Goal: Task Accomplishment & Management: Manage account settings

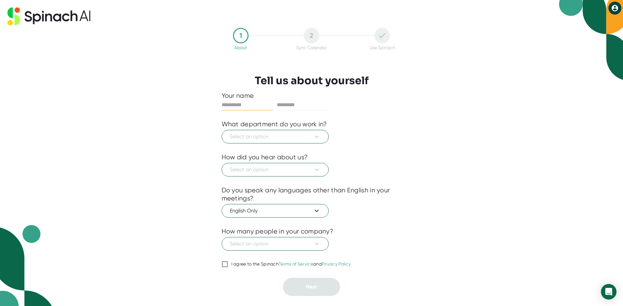
click at [315, 36] on div "2" at bounding box center [311, 36] width 16 height 16
click at [241, 36] on div "1" at bounding box center [241, 36] width 16 height 16
click at [226, 267] on input "I agree to the Spinach Terms of Service and Privacy Policy" at bounding box center [224, 265] width 6 height 8
click at [256, 246] on span "Select an option" at bounding box center [275, 244] width 91 height 8
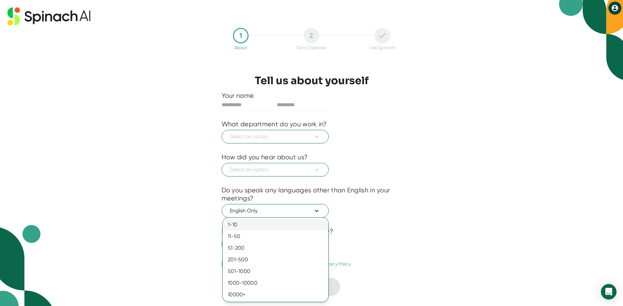
click at [251, 225] on div "1-10" at bounding box center [275, 225] width 106 height 12
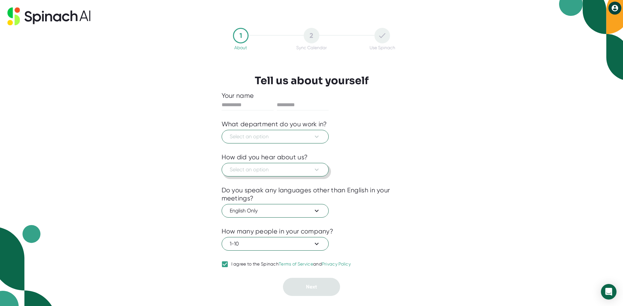
click at [273, 171] on span "Select an option" at bounding box center [275, 170] width 91 height 8
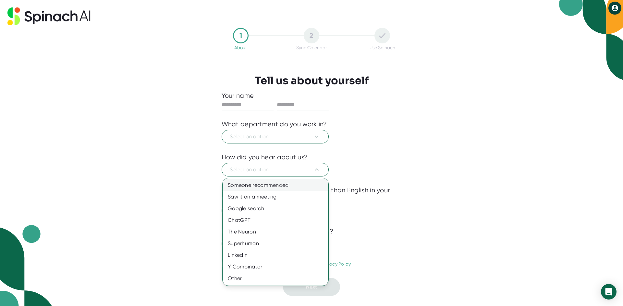
click at [269, 187] on div "Someone recommended" at bounding box center [275, 186] width 106 height 12
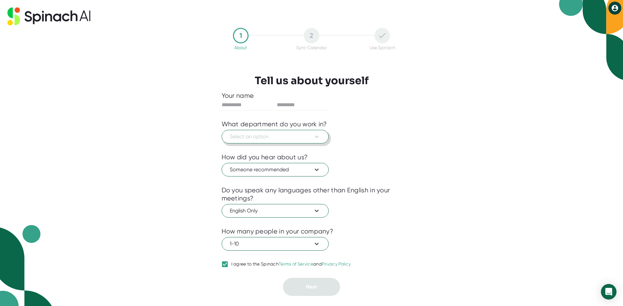
click at [267, 138] on span "Select an option" at bounding box center [275, 137] width 91 height 8
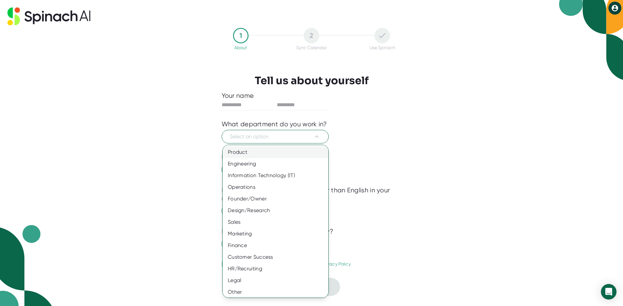
click at [260, 151] on div "Product" at bounding box center [277, 153] width 111 height 12
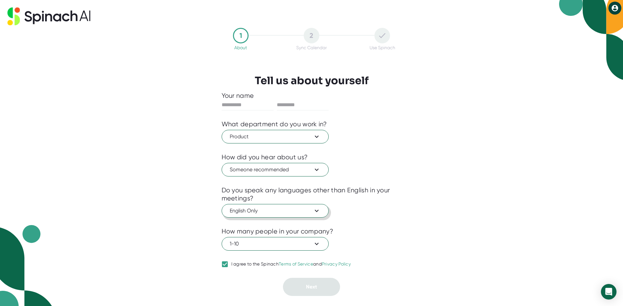
click at [281, 212] on span "English Only" at bounding box center [275, 211] width 91 height 8
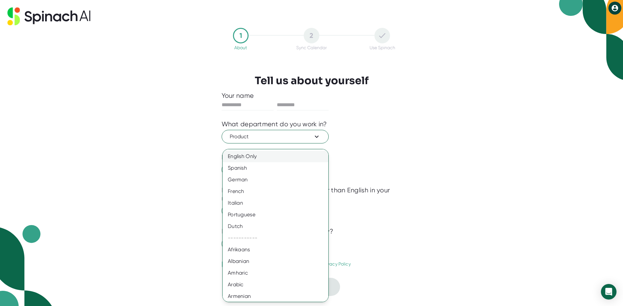
click at [261, 158] on div "English Only" at bounding box center [277, 157] width 111 height 12
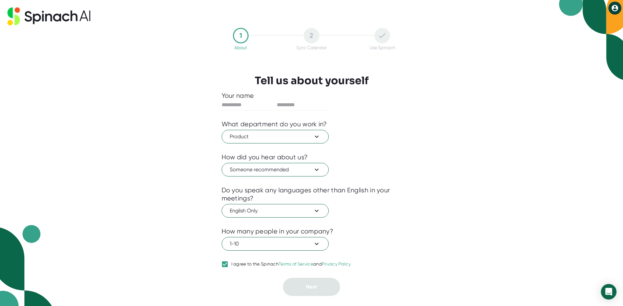
click at [448, 248] on div "1 About 2 Sync Calendar Use Spinach Tell us about yourself Your name What depar…" at bounding box center [311, 153] width 623 height 306
click at [261, 246] on span "1-10" at bounding box center [275, 244] width 91 height 8
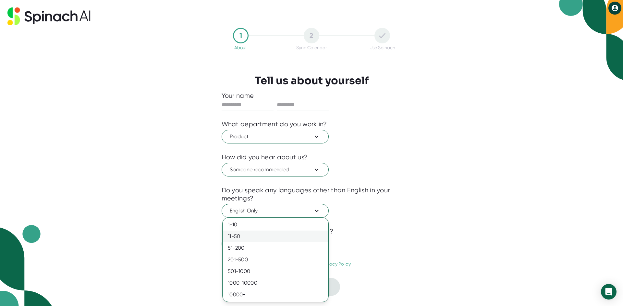
click at [256, 237] on div "11-50" at bounding box center [275, 237] width 106 height 12
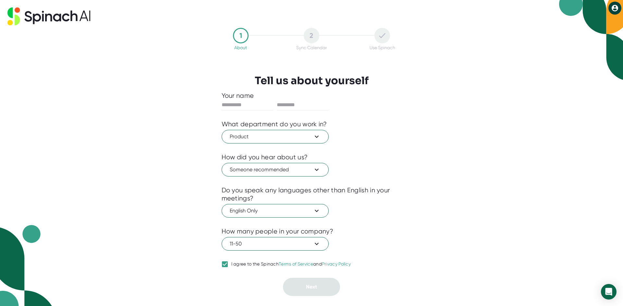
click at [399, 243] on div "11-50" at bounding box center [311, 243] width 180 height 15
click at [224, 265] on input "I agree to the Spinach Terms of Service and Privacy Policy" at bounding box center [224, 265] width 6 height 8
click at [224, 266] on input "I agree to the Spinach Terms of Service and Privacy Policy" at bounding box center [224, 265] width 6 height 8
checkbox input "true"
click at [317, 297] on div "1 About 2 Sync Calendar Use Spinach Tell us about yourself Your name What depar…" at bounding box center [311, 162] width 212 height 274
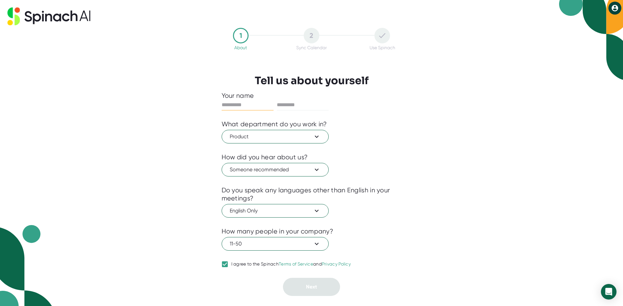
click at [254, 106] on input "text" at bounding box center [247, 105] width 52 height 10
type input "*****"
type input "********"
click at [306, 287] on span "Next" at bounding box center [311, 287] width 11 height 6
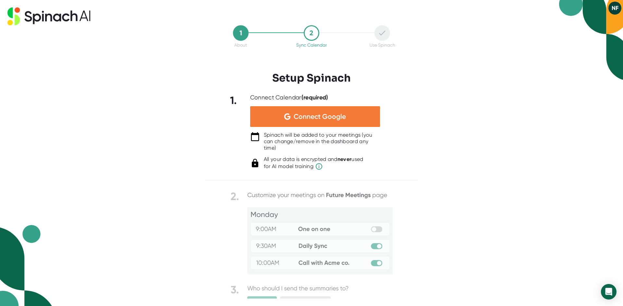
click at [372, 119] on div "Connect Google" at bounding box center [315, 116] width 130 height 21
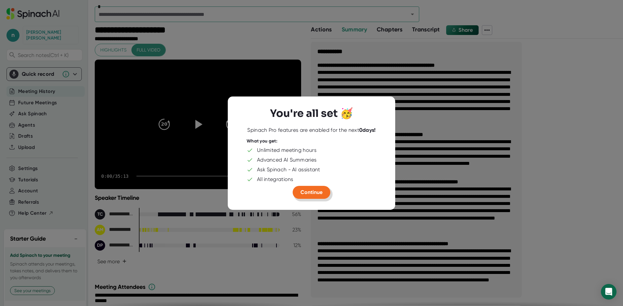
click at [314, 196] on button "Continue" at bounding box center [311, 192] width 38 height 13
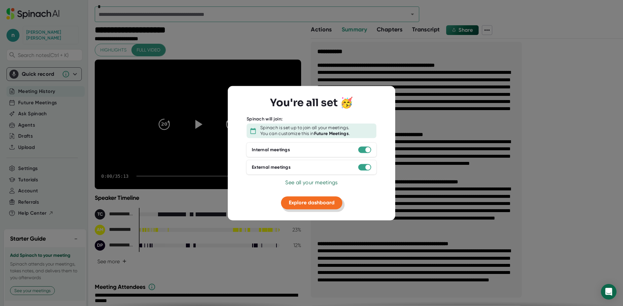
click at [323, 198] on button "Explore dashboard" at bounding box center [311, 203] width 61 height 13
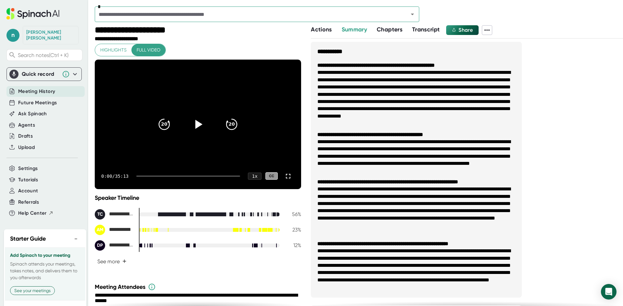
click at [36, 88] on span "Meeting History" at bounding box center [36, 91] width 37 height 7
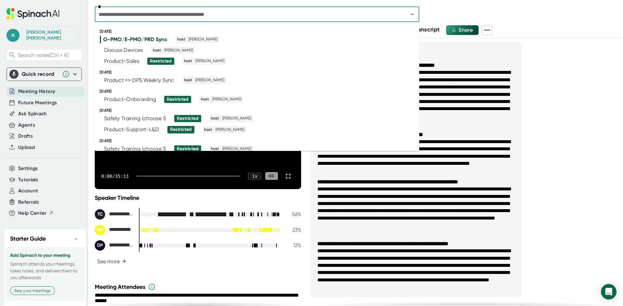
click at [158, 12] on input "text" at bounding box center [247, 14] width 301 height 9
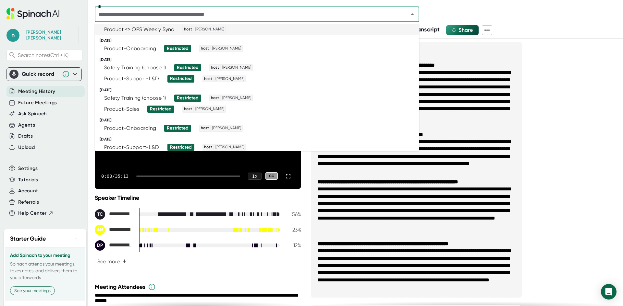
scroll to position [65, 0]
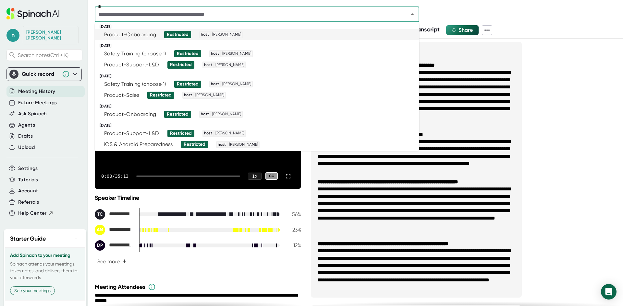
click at [130, 17] on input "text" at bounding box center [247, 14] width 301 height 9
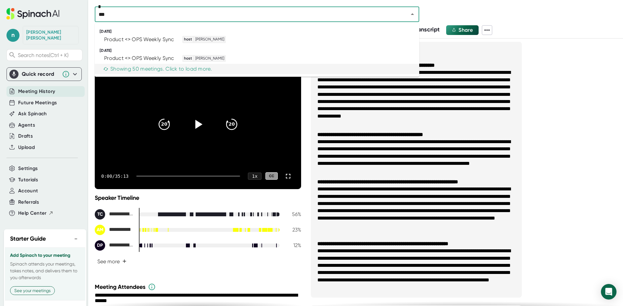
click at [145, 66] on div "Showing 50 meetings. Click to load more." at bounding box center [157, 69] width 109 height 6
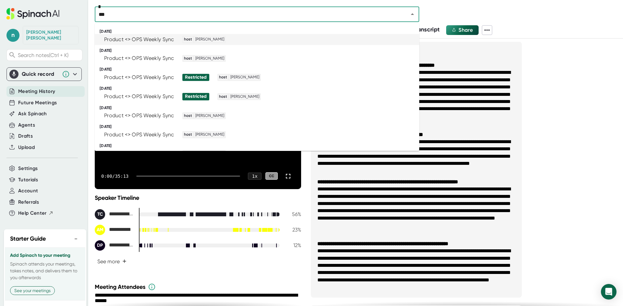
type input "***"
